Goal: Task Accomplishment & Management: Use online tool/utility

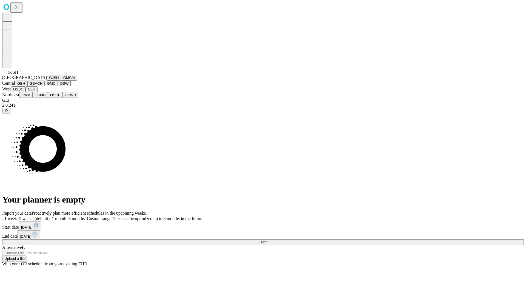
click at [47, 81] on button "GJSH" at bounding box center [54, 78] width 14 height 6
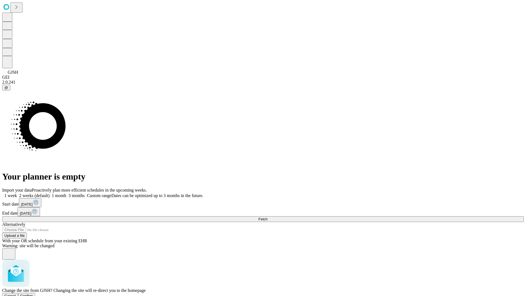
click at [33, 294] on span "Confirm" at bounding box center [26, 296] width 13 height 4
click at [66, 193] on label "1 month" at bounding box center [58, 195] width 17 height 5
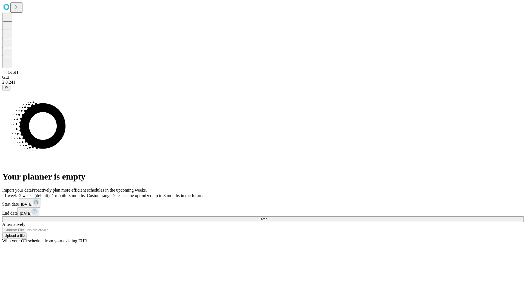
click at [268, 217] on span "Fetch" at bounding box center [263, 219] width 9 height 4
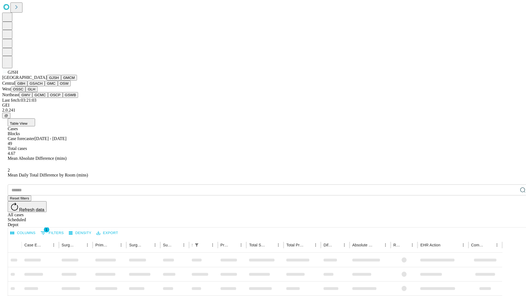
click at [61, 81] on button "GMCM" at bounding box center [69, 78] width 16 height 6
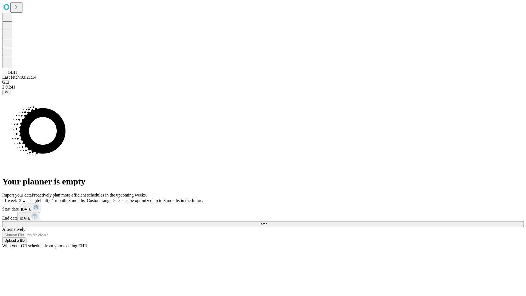
click at [66, 198] on label "1 month" at bounding box center [58, 200] width 17 height 5
click at [268, 222] on span "Fetch" at bounding box center [263, 224] width 9 height 4
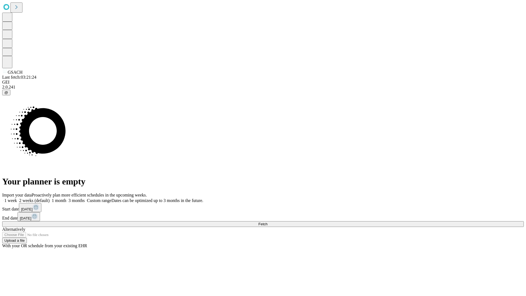
click at [66, 198] on label "1 month" at bounding box center [58, 200] width 17 height 5
click at [268, 222] on span "Fetch" at bounding box center [263, 224] width 9 height 4
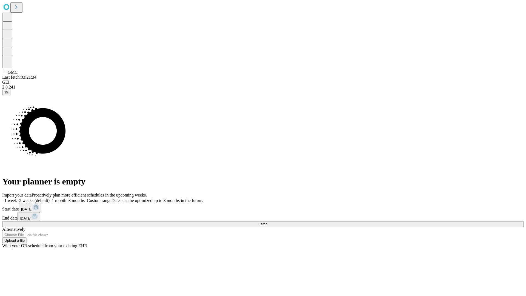
click at [66, 198] on label "1 month" at bounding box center [58, 200] width 17 height 5
click at [268, 222] on span "Fetch" at bounding box center [263, 224] width 9 height 4
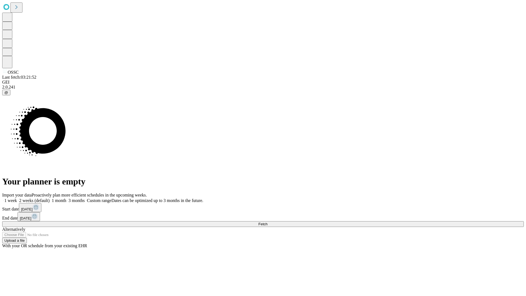
click at [66, 198] on label "1 month" at bounding box center [58, 200] width 17 height 5
click at [268, 222] on span "Fetch" at bounding box center [263, 224] width 9 height 4
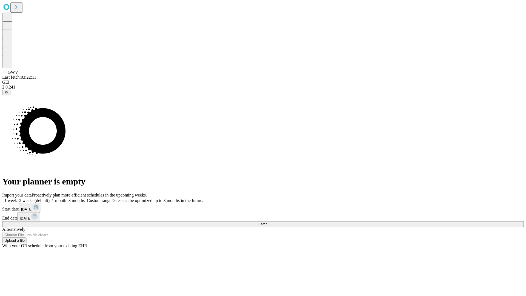
click at [66, 198] on label "1 month" at bounding box center [58, 200] width 17 height 5
click at [268, 222] on span "Fetch" at bounding box center [263, 224] width 9 height 4
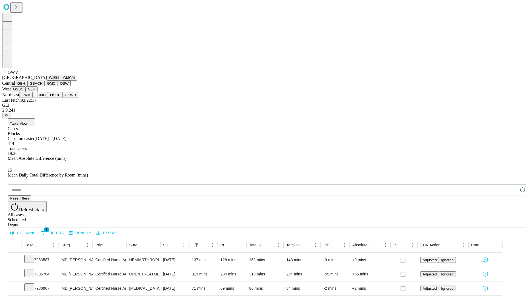
click at [42, 98] on button "GCMC" at bounding box center [40, 95] width 16 height 6
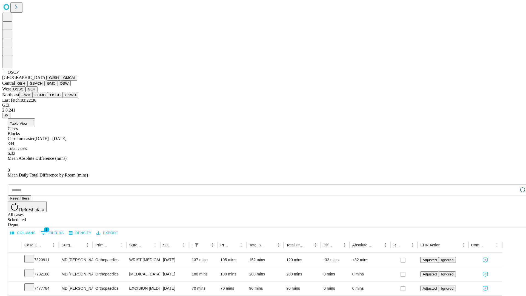
click at [63, 98] on button "GSWB" at bounding box center [71, 95] width 16 height 6
